Goal: Information Seeking & Learning: Compare options

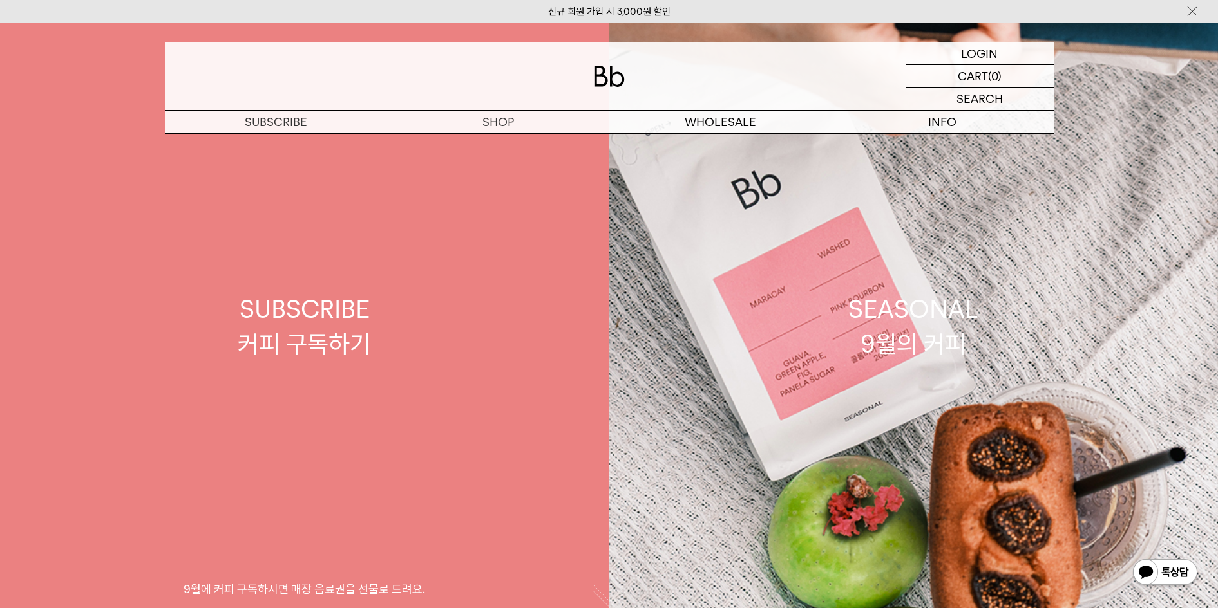
drag, startPoint x: 0, startPoint y: 0, endPoint x: 495, endPoint y: 140, distance: 513.9
click at [495, 140] on link "SUBSCRIBE 커피 구독하기 9월에 커피 구독하시면 매장 음료권을 선물로 드려요." at bounding box center [304, 327] width 609 height 608
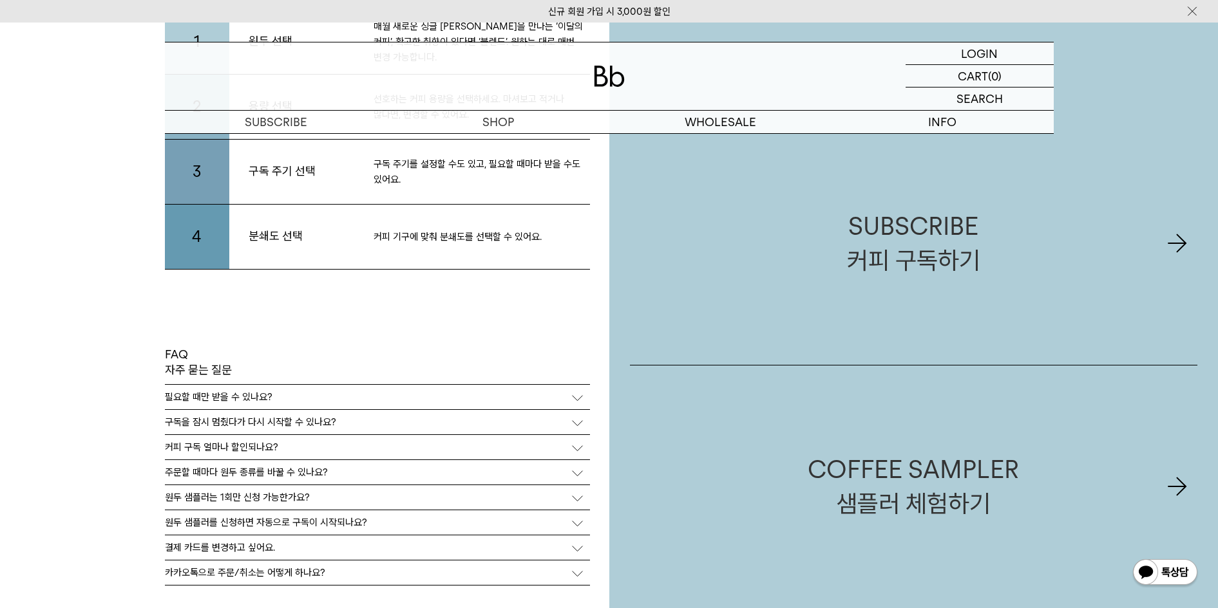
scroll to position [2897, 0]
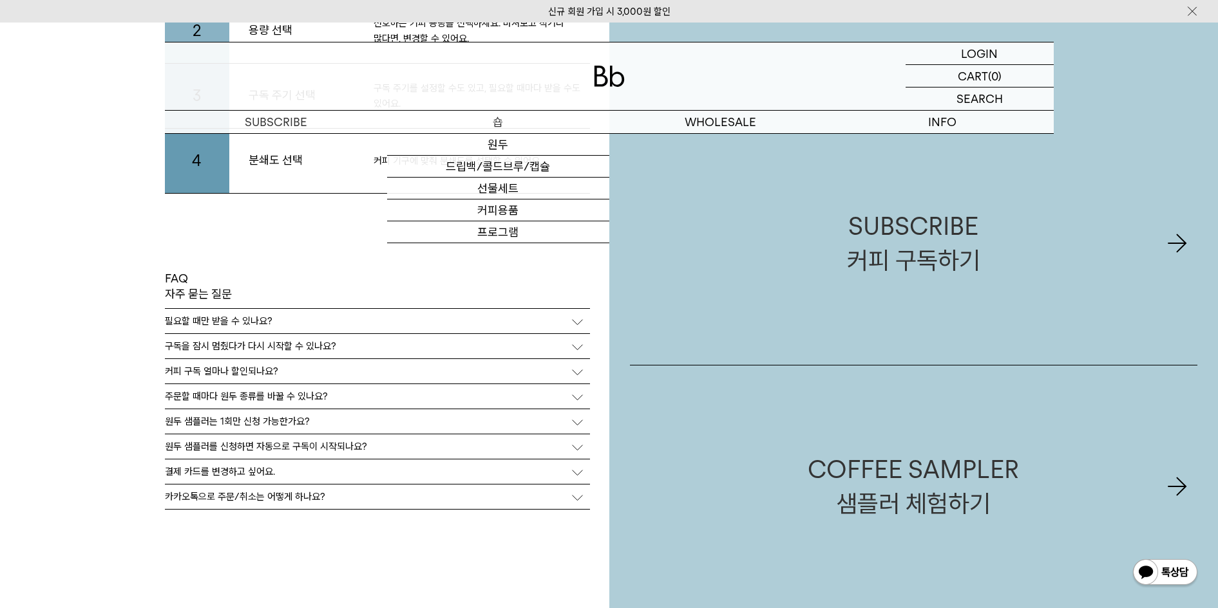
click at [509, 115] on p "숍" at bounding box center [498, 122] width 222 height 23
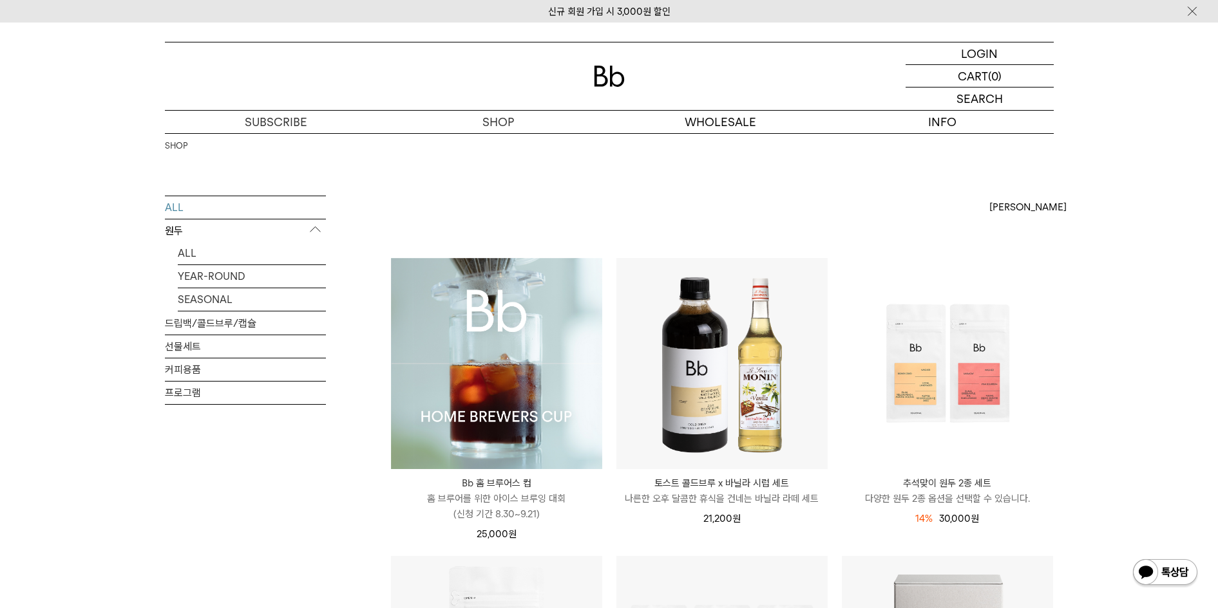
click at [167, 233] on p "원두" at bounding box center [245, 231] width 161 height 23
click at [176, 234] on p "원두" at bounding box center [245, 231] width 161 height 23
click at [188, 254] on link "ALL" at bounding box center [252, 253] width 148 height 23
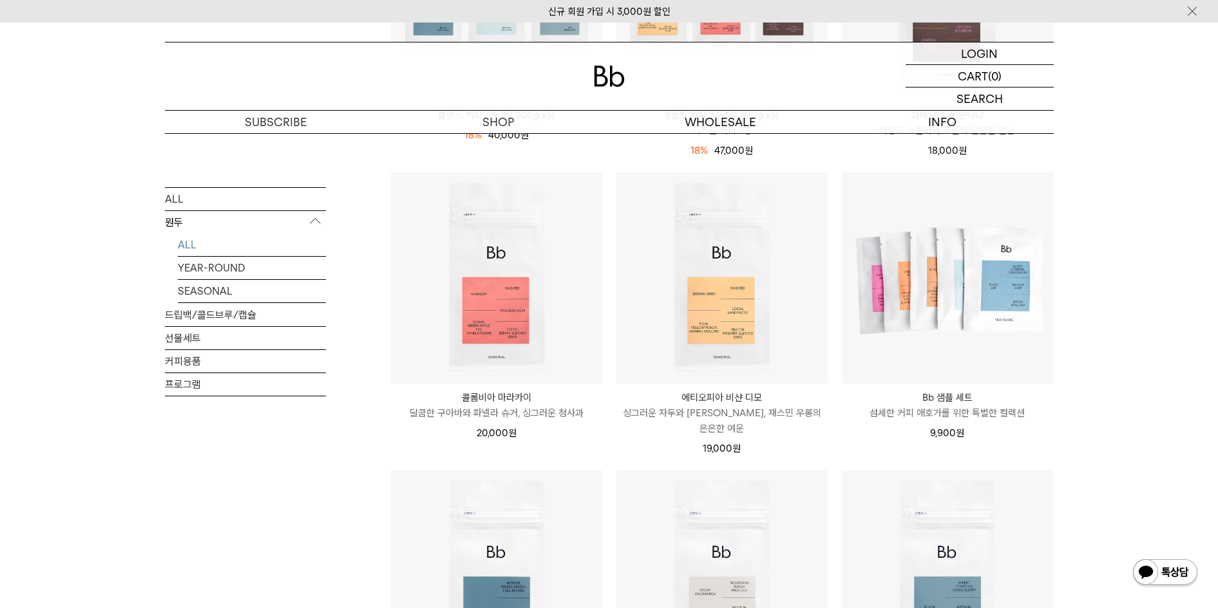
scroll to position [805, 0]
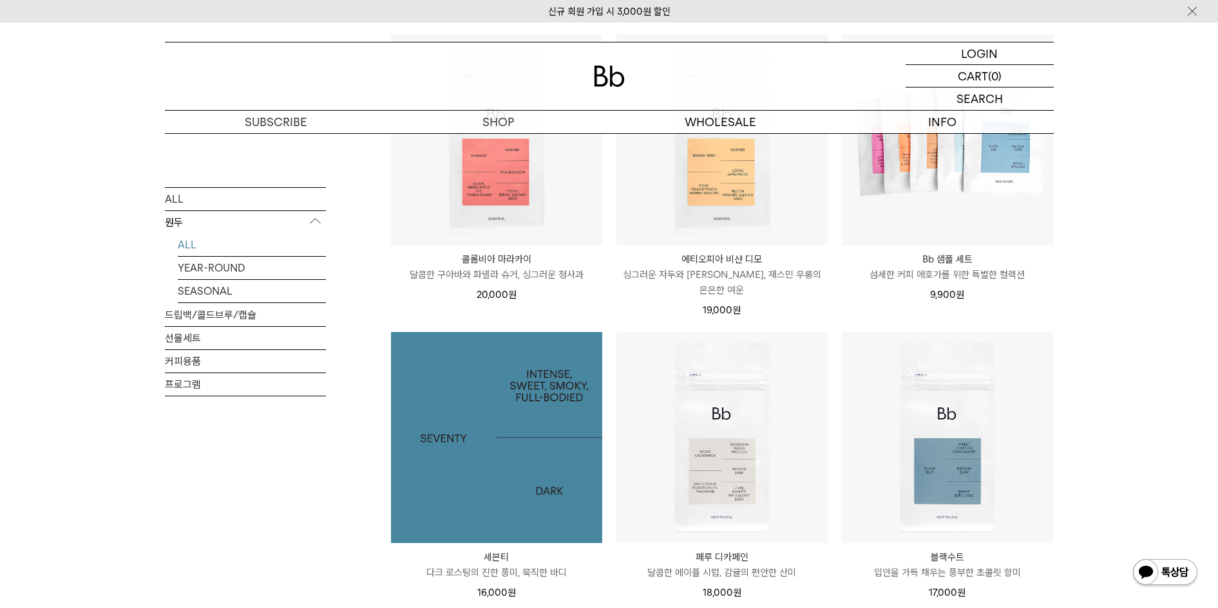
click at [495, 446] on img at bounding box center [496, 437] width 211 height 211
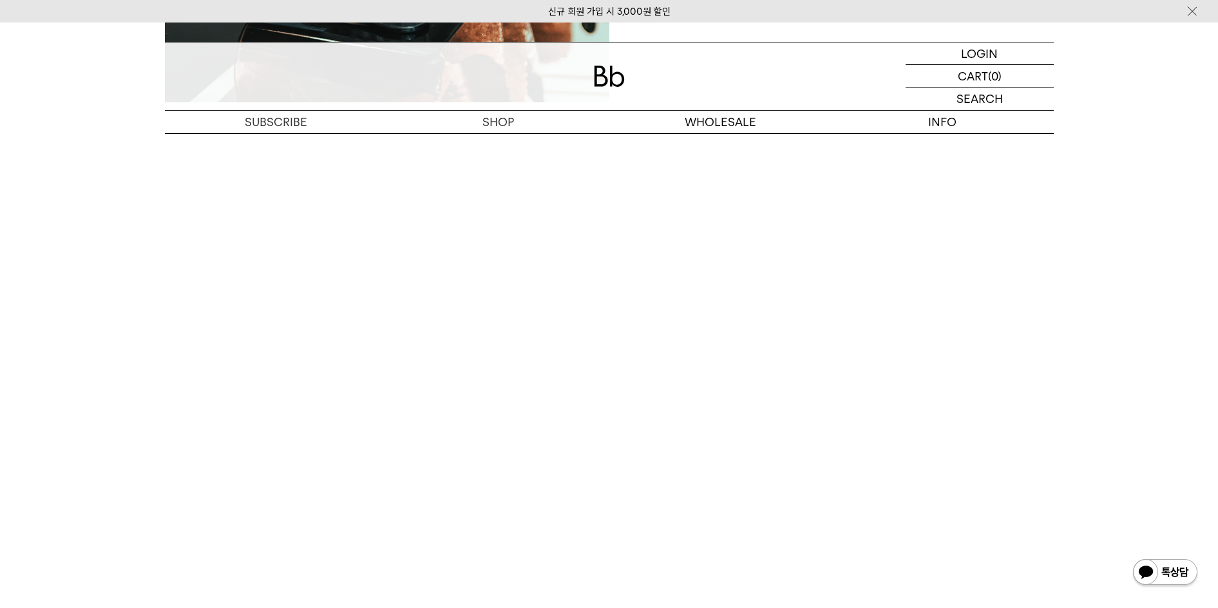
scroll to position [2093, 0]
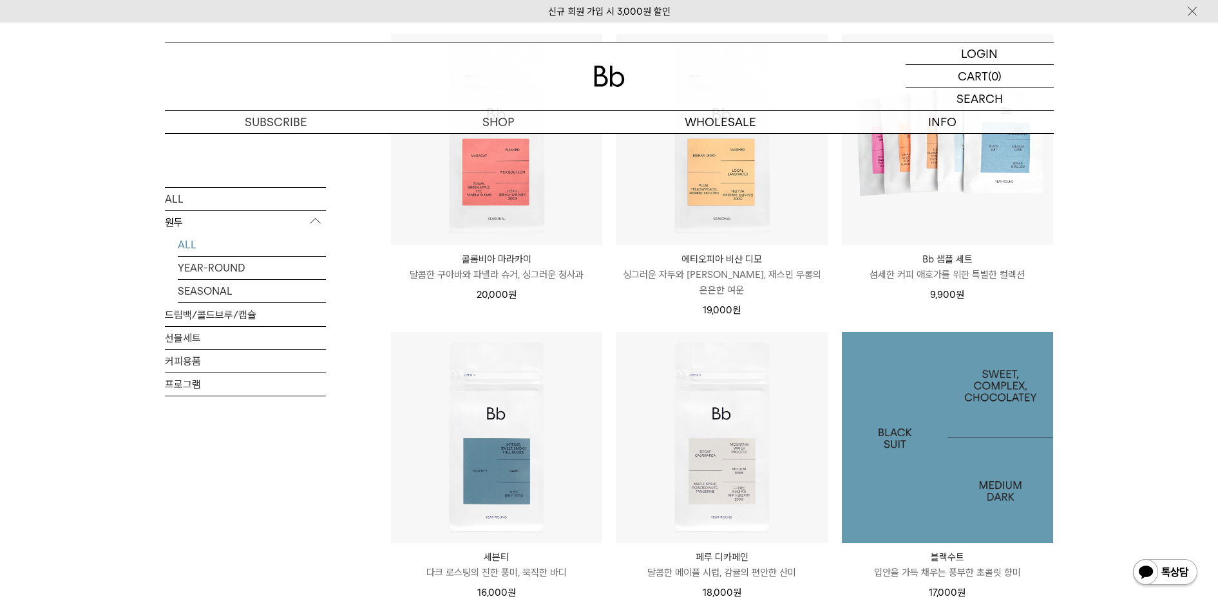
click at [912, 448] on img at bounding box center [947, 437] width 211 height 211
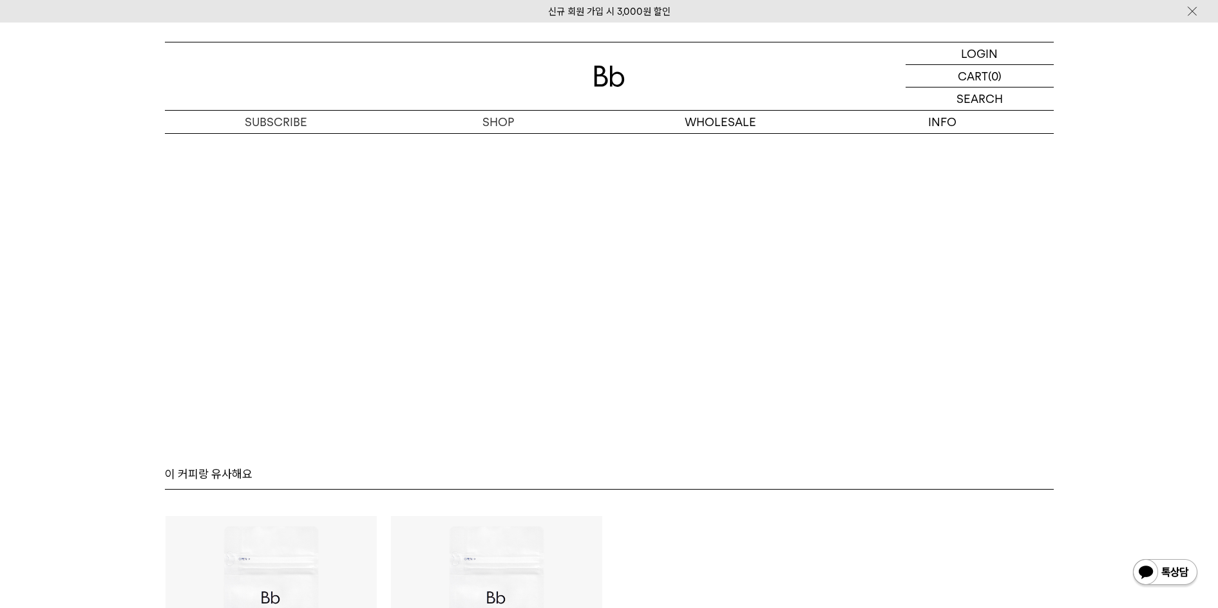
scroll to position [3380, 0]
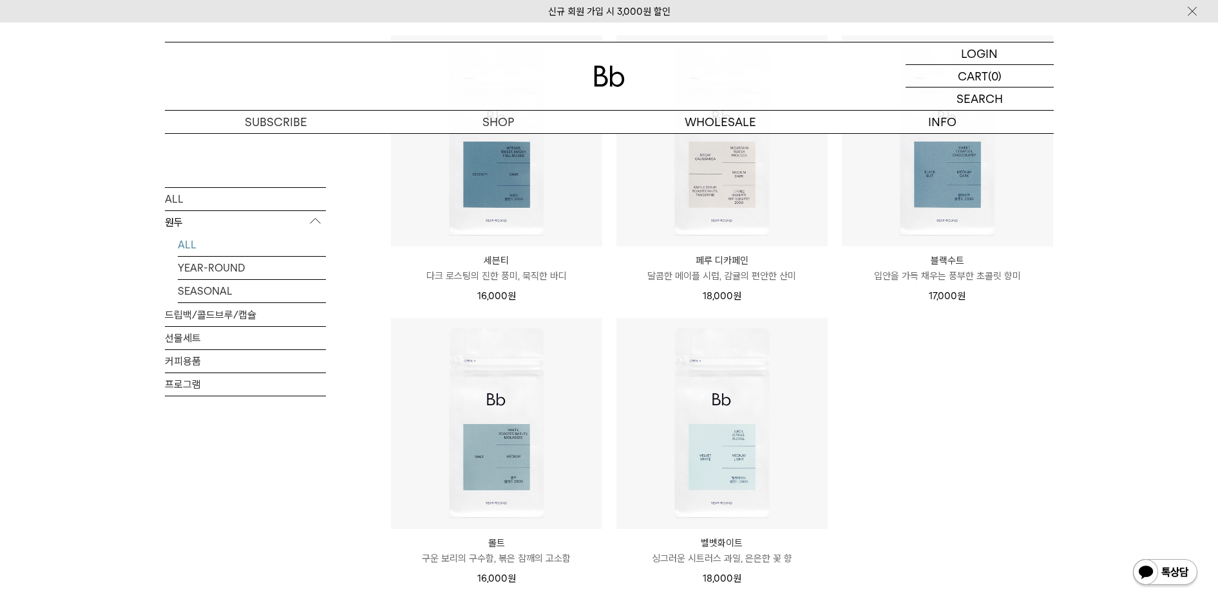
scroll to position [1046, 0]
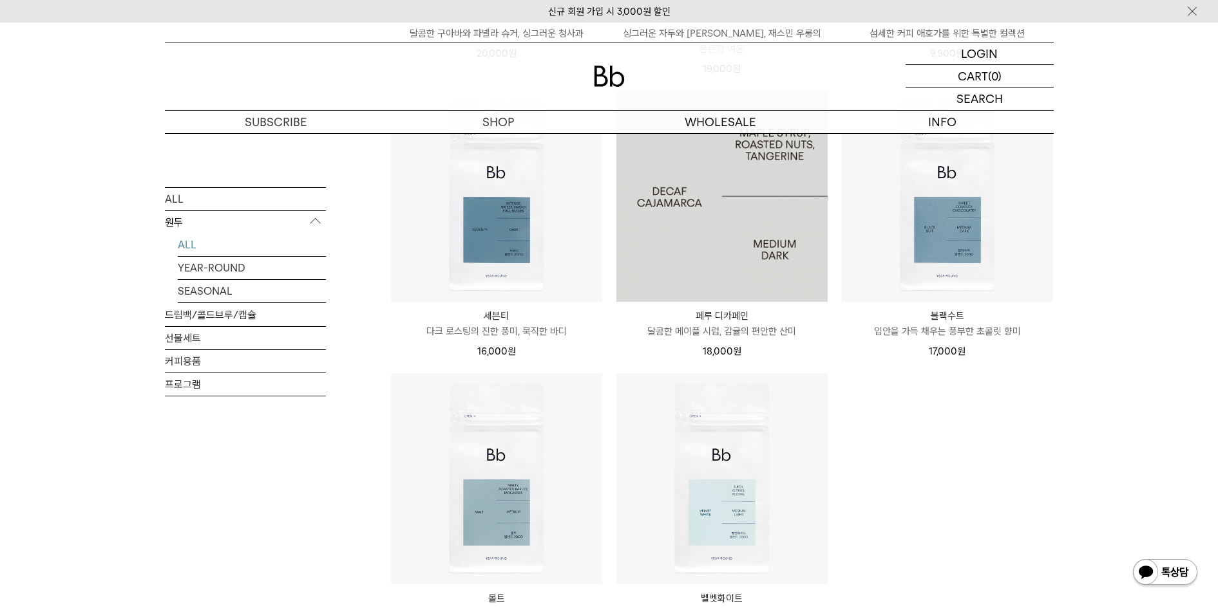
click at [725, 208] on img at bounding box center [721, 196] width 211 height 211
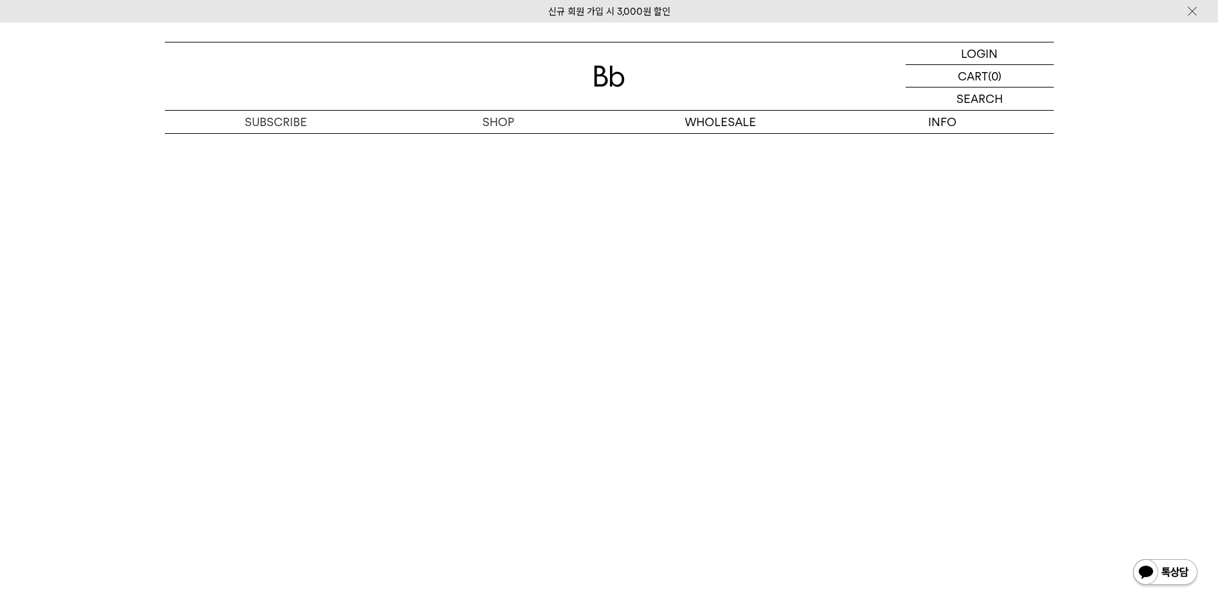
scroll to position [2173, 0]
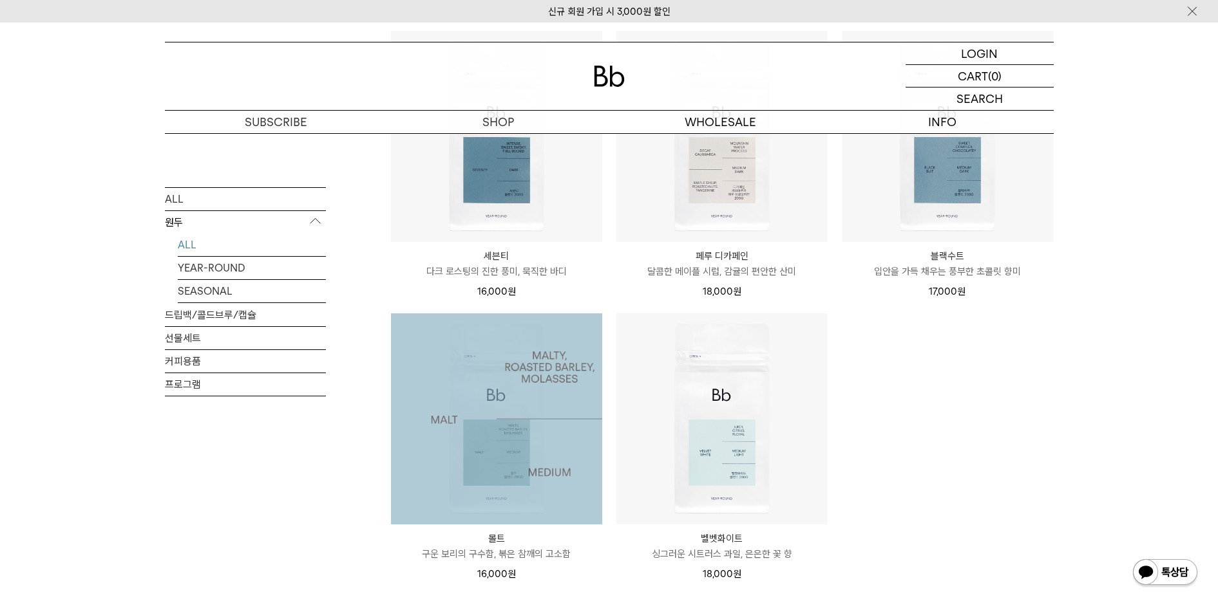
scroll to position [1288, 0]
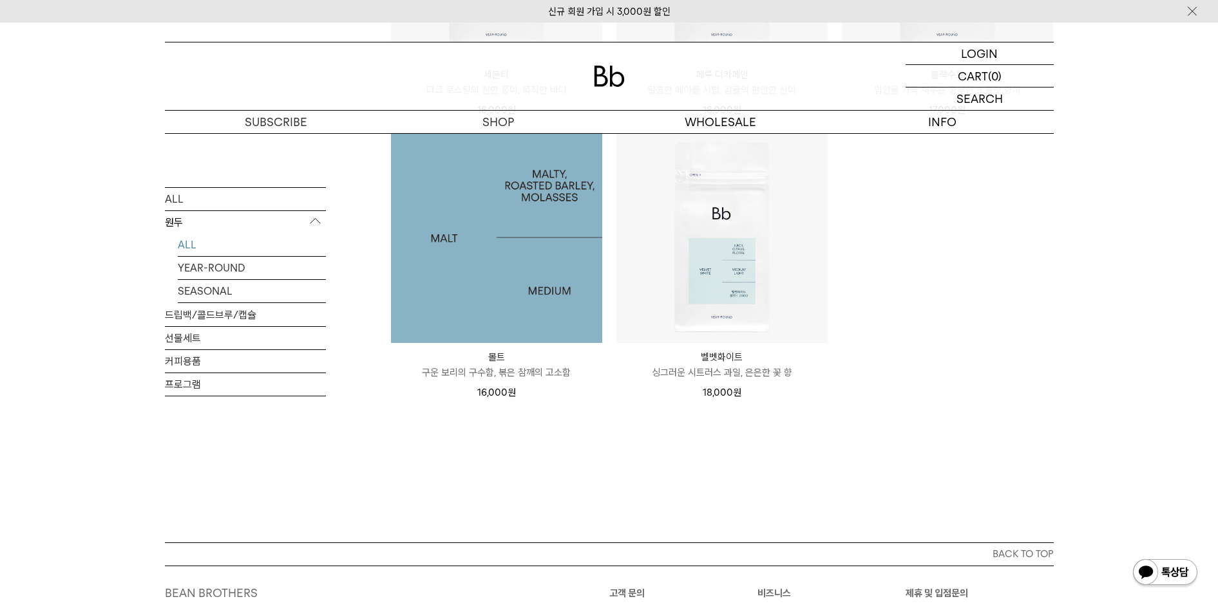
click at [500, 246] on img at bounding box center [496, 237] width 211 height 211
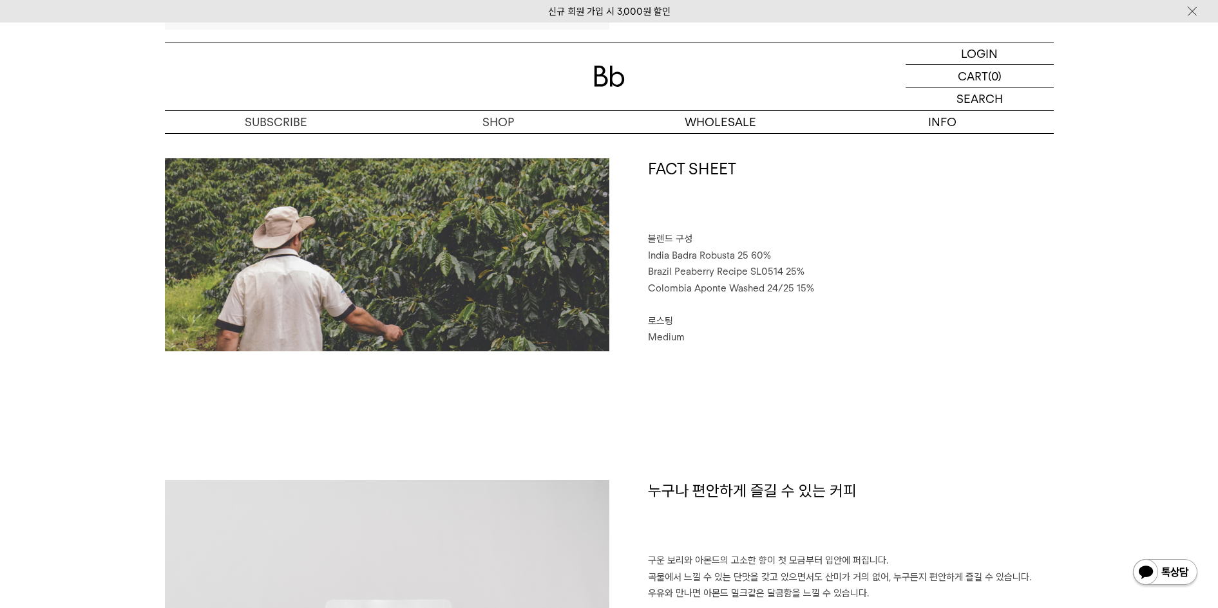
scroll to position [536, 0]
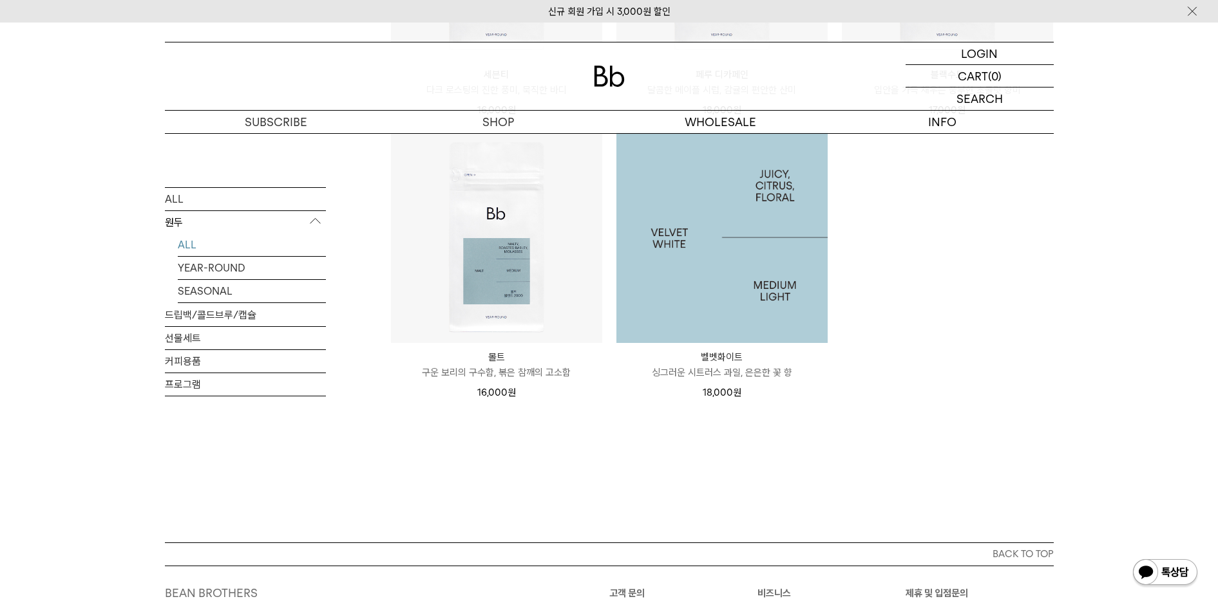
click at [722, 239] on img at bounding box center [721, 237] width 211 height 211
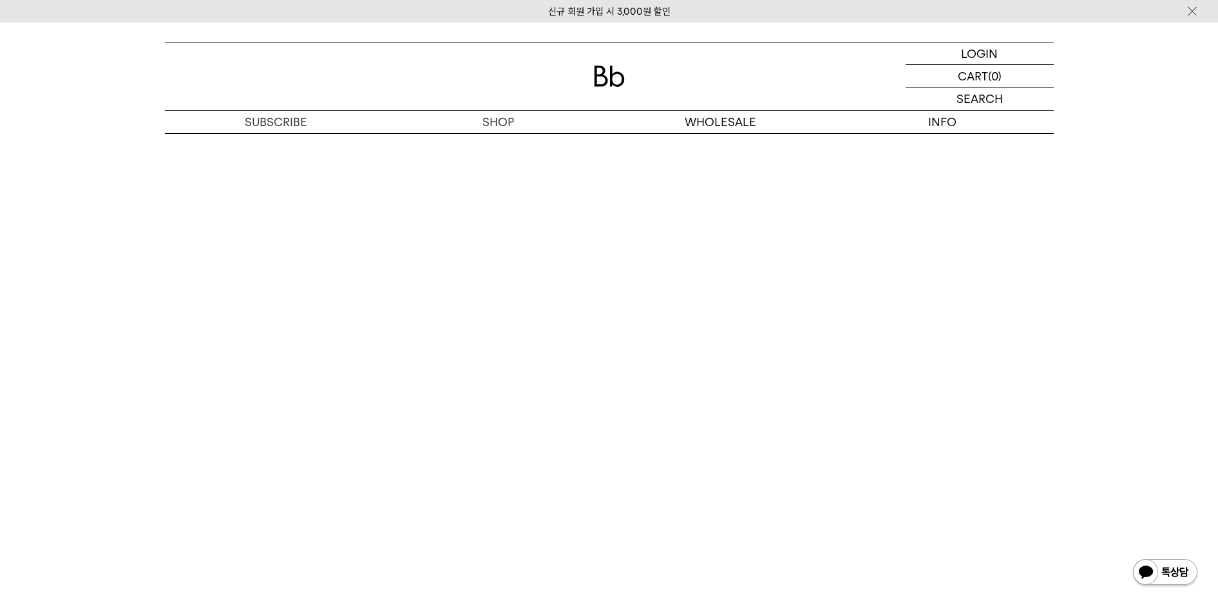
scroll to position [2576, 0]
